Goal: Check status: Check status

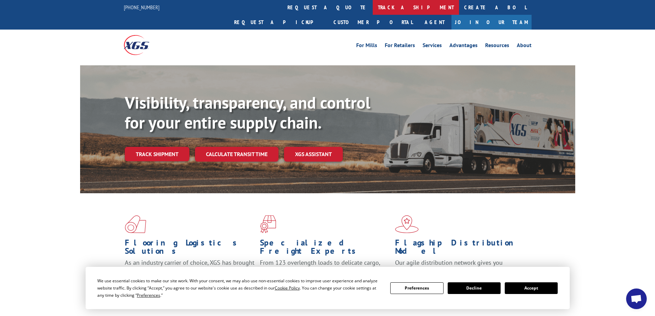
click at [373, 8] on link "track a shipment" at bounding box center [416, 7] width 86 height 15
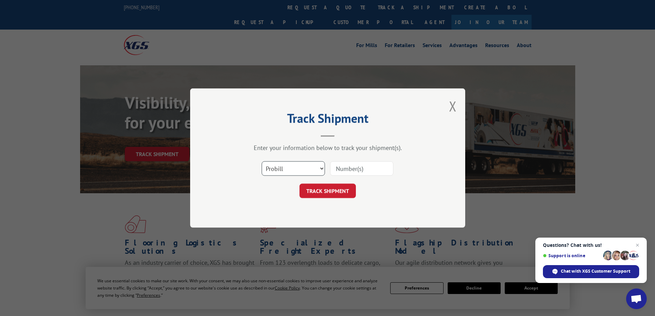
click at [311, 170] on select "Select category... Probill BOL PO" at bounding box center [293, 168] width 63 height 14
select select "bol"
click at [262, 161] on select "Select category... Probill BOL PO" at bounding box center [293, 168] width 63 height 14
click at [337, 168] on input at bounding box center [361, 168] width 63 height 14
paste input "5479058"
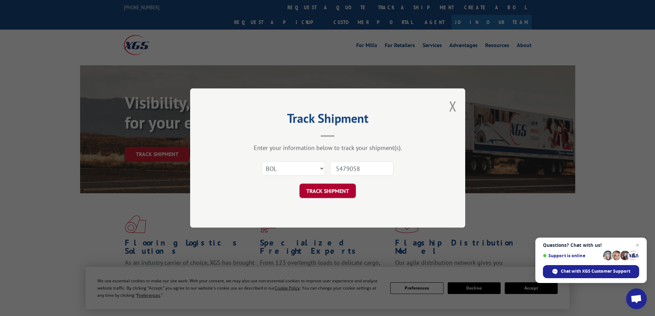
type input "5479058"
click at [335, 192] on button "TRACK SHIPMENT" at bounding box center [327, 191] width 56 height 14
